Goal: Navigation & Orientation: Find specific page/section

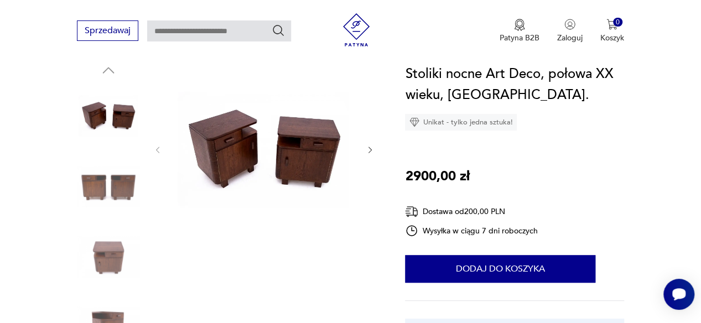
scroll to position [133, 0]
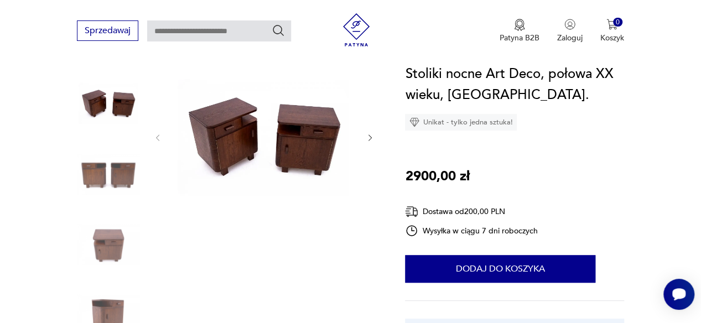
click at [365, 139] on div at bounding box center [263, 138] width 221 height 176
click at [375, 138] on div at bounding box center [228, 210] width 302 height 321
click at [370, 132] on div at bounding box center [263, 138] width 221 height 176
click at [373, 133] on icon "button" at bounding box center [370, 137] width 9 height 9
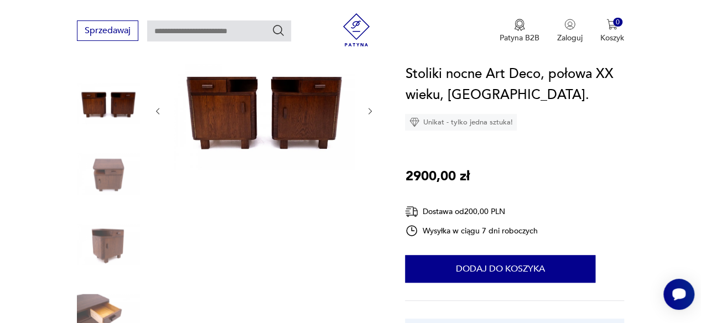
click at [372, 108] on icon "button" at bounding box center [370, 111] width 9 height 9
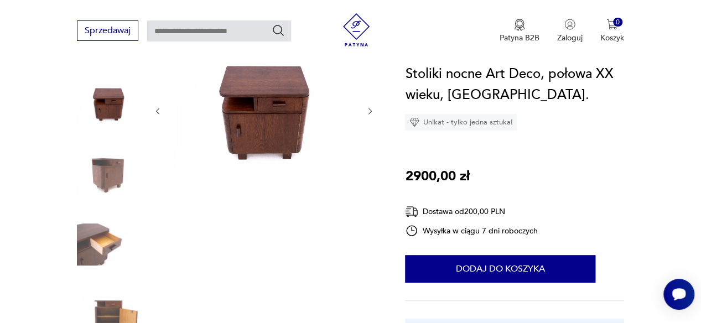
click at [370, 111] on icon "button" at bounding box center [370, 111] width 9 height 9
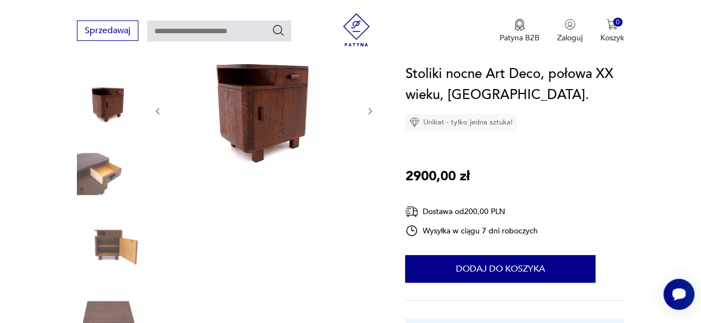
click at [370, 111] on icon "button" at bounding box center [370, 111] width 9 height 9
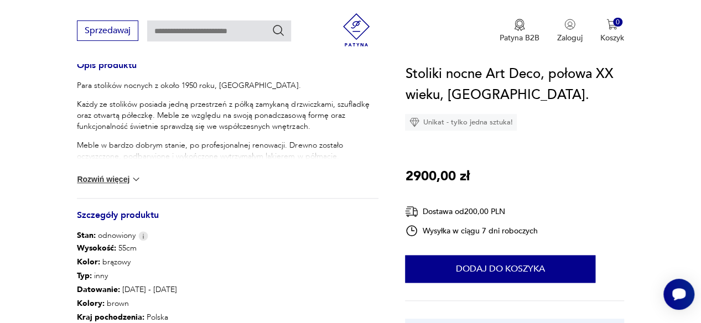
scroll to position [465, 0]
click at [136, 178] on img at bounding box center [136, 178] width 11 height 11
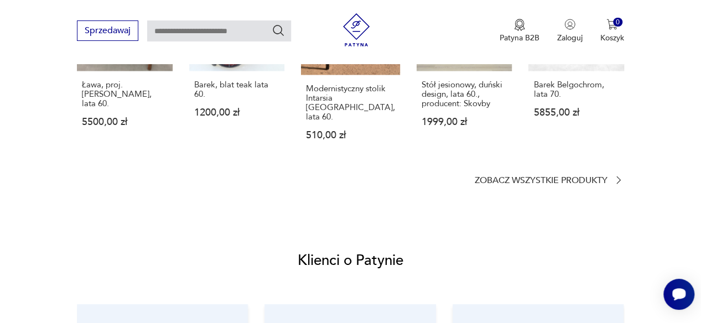
scroll to position [1040, 0]
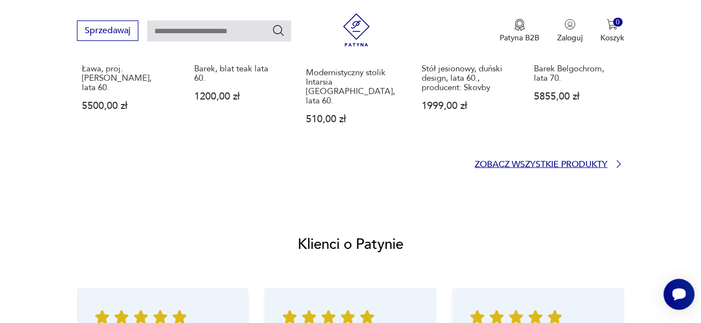
click at [551, 161] on p "Zobacz wszystkie produkty" at bounding box center [541, 164] width 133 height 7
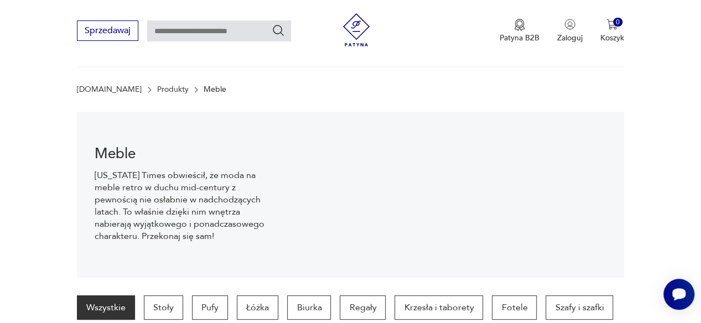
scroll to position [127, 0]
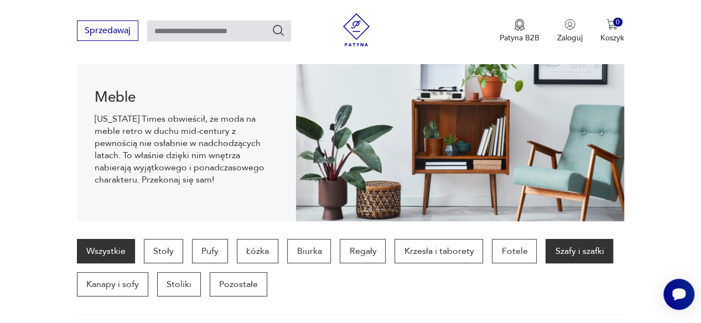
click at [576, 247] on p "Szafy i szafki" at bounding box center [580, 251] width 68 height 24
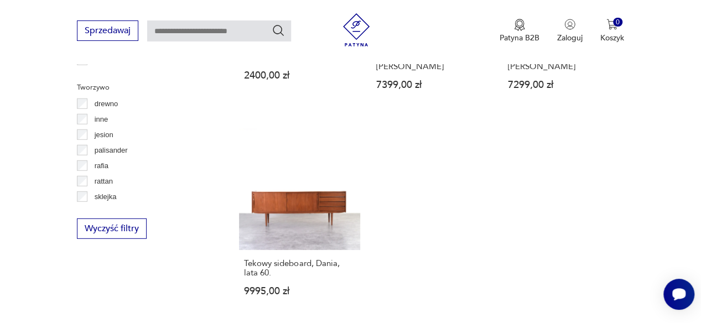
scroll to position [1555, 0]
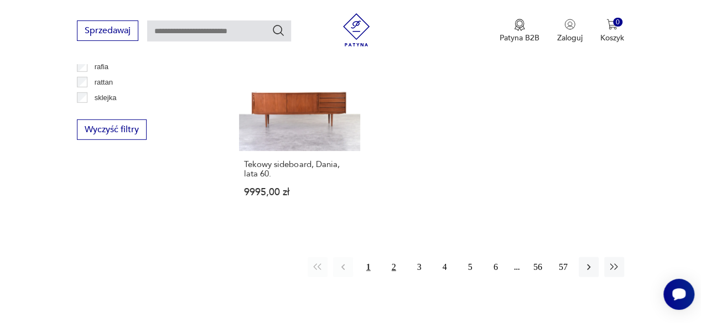
click at [395, 257] on button "2" at bounding box center [394, 267] width 20 height 20
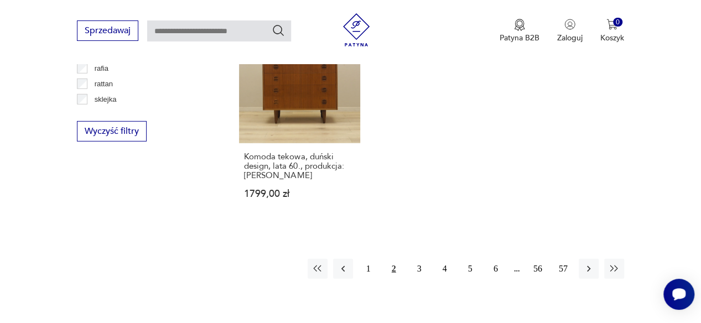
scroll to position [1555, 0]
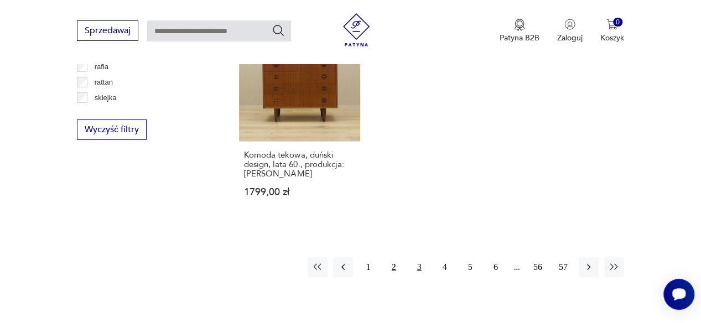
click at [420, 268] on button "3" at bounding box center [420, 267] width 20 height 20
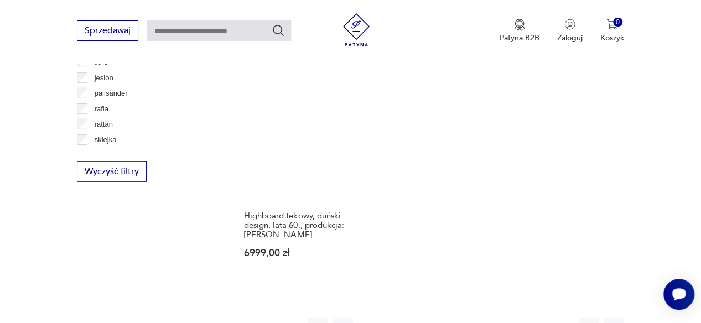
scroll to position [1555, 0]
